Goal: Task Accomplishment & Management: Manage account settings

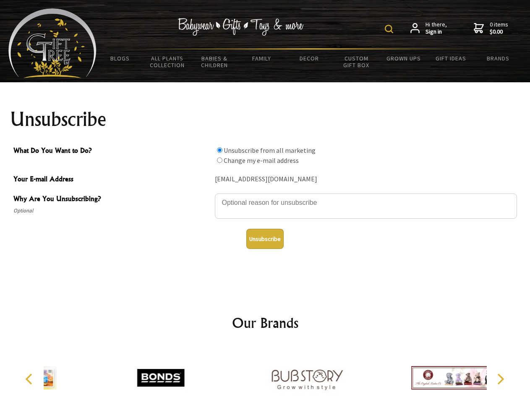
click at [390, 29] on img at bounding box center [389, 29] width 8 height 8
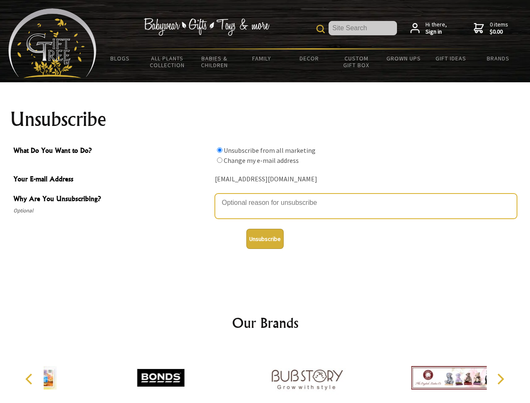
click at [265, 196] on textarea "Why Are You Unsubscribing?" at bounding box center [366, 206] width 302 height 25
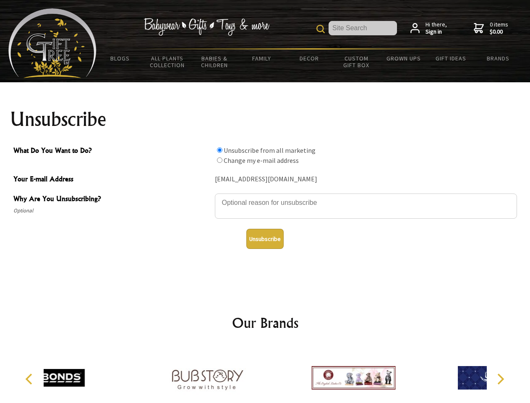
click at [220, 150] on input "What Do You Want to Do?" at bounding box center [219, 149] width 5 height 5
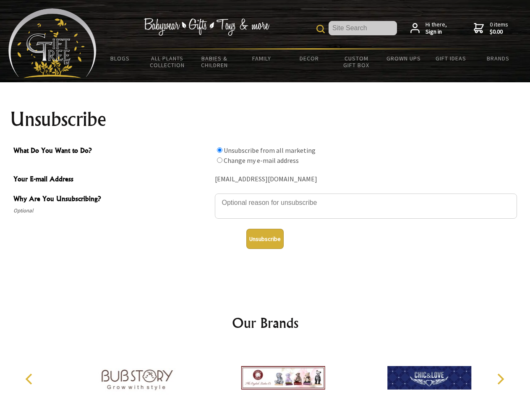
click at [220, 160] on input "What Do You Want to Do?" at bounding box center [219, 159] width 5 height 5
radio input "true"
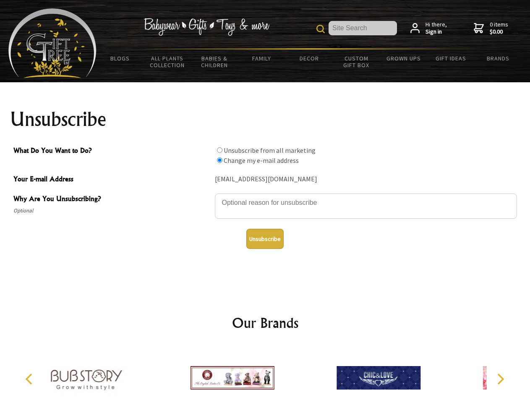
click at [265, 239] on button "Unsubscribe" at bounding box center [264, 239] width 37 height 20
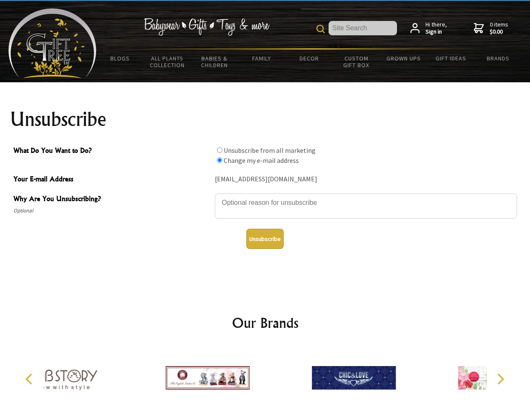
click at [265, 375] on div at bounding box center [207, 378] width 146 height 65
click at [30, 379] on icon "Previous" at bounding box center [29, 379] width 11 height 11
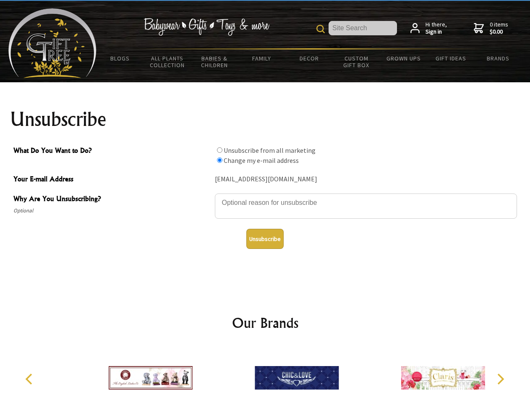
click at [500, 379] on icon "Next" at bounding box center [500, 379] width 11 height 11
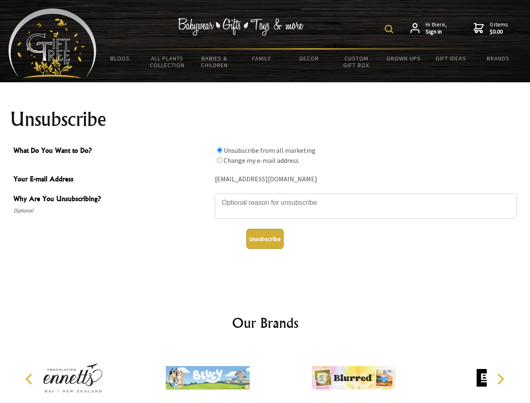
click at [390, 29] on img at bounding box center [389, 29] width 8 height 8
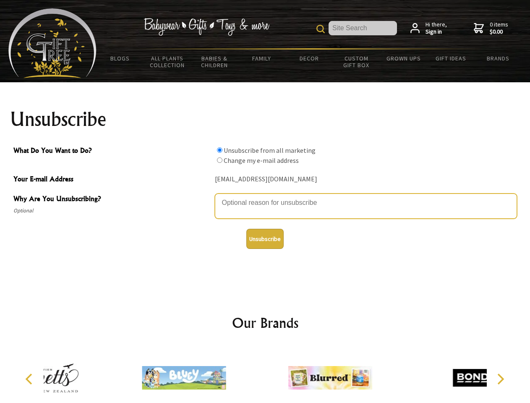
click at [265, 196] on textarea "Why Are You Unsubscribing?" at bounding box center [366, 206] width 302 height 25
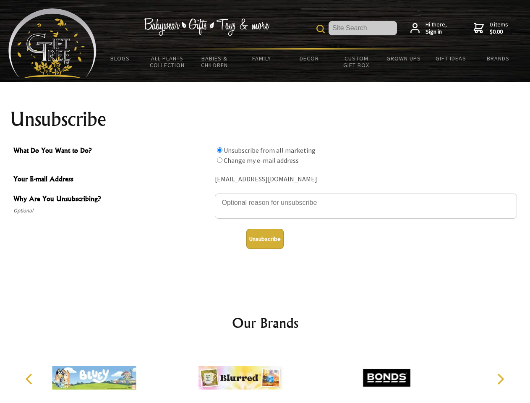
click at [220, 150] on input "What Do You Want to Do?" at bounding box center [219, 149] width 5 height 5
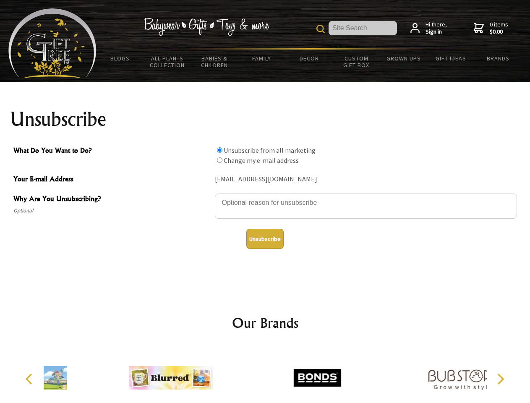
click at [220, 160] on input "What Do You Want to Do?" at bounding box center [219, 159] width 5 height 5
radio input "true"
click at [265, 239] on button "Unsubscribe" at bounding box center [264, 239] width 37 height 20
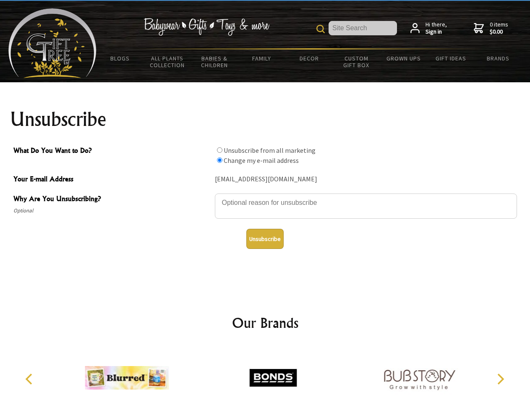
click at [265, 375] on img at bounding box center [273, 377] width 84 height 63
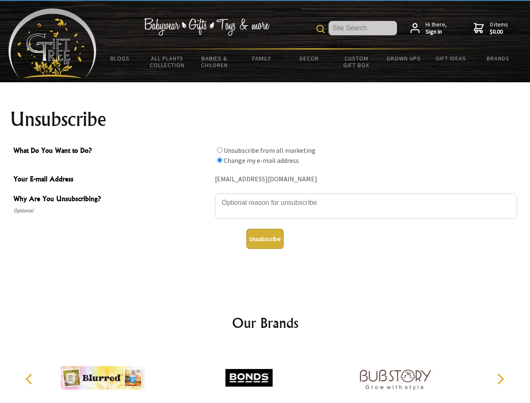
click at [30, 379] on icon "Previous" at bounding box center [29, 379] width 11 height 11
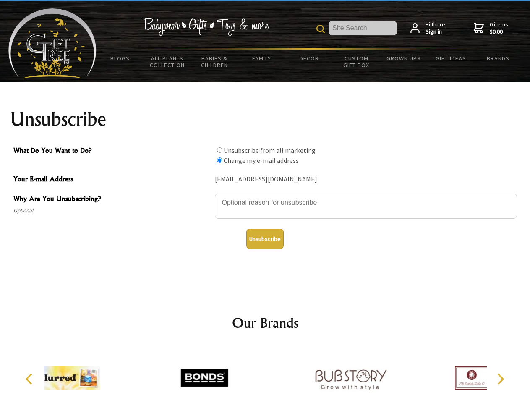
click at [500, 379] on icon "Next" at bounding box center [500, 379] width 11 height 11
